Goal: Task Accomplishment & Management: Use online tool/utility

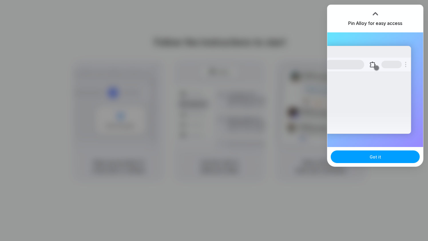
click at [369, 156] on button "Got it" at bounding box center [375, 156] width 89 height 13
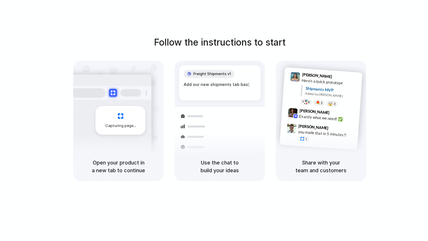
click at [214, 120] on div at bounding box center [214, 120] width 0 height 0
